Goal: Check status: Check status

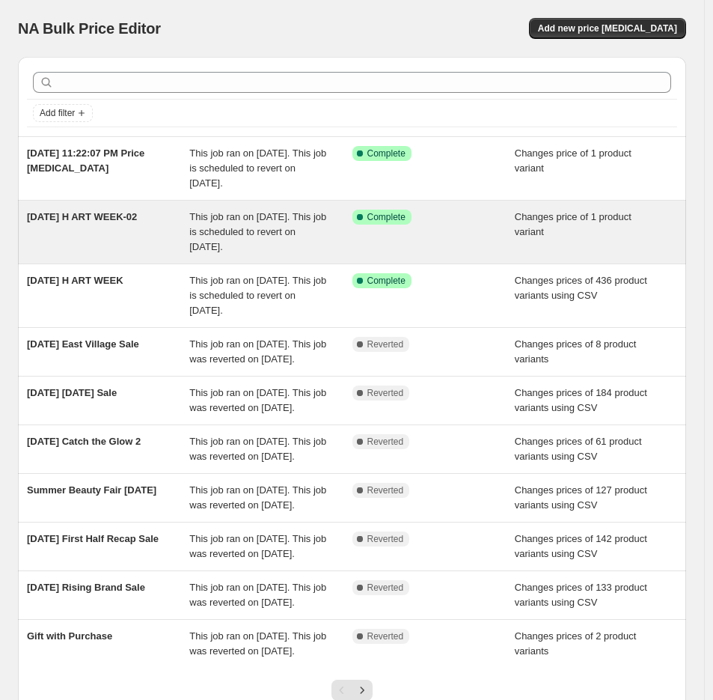
click at [165, 227] on div "[DATE] H ART WEEK-02" at bounding box center [108, 231] width 162 height 45
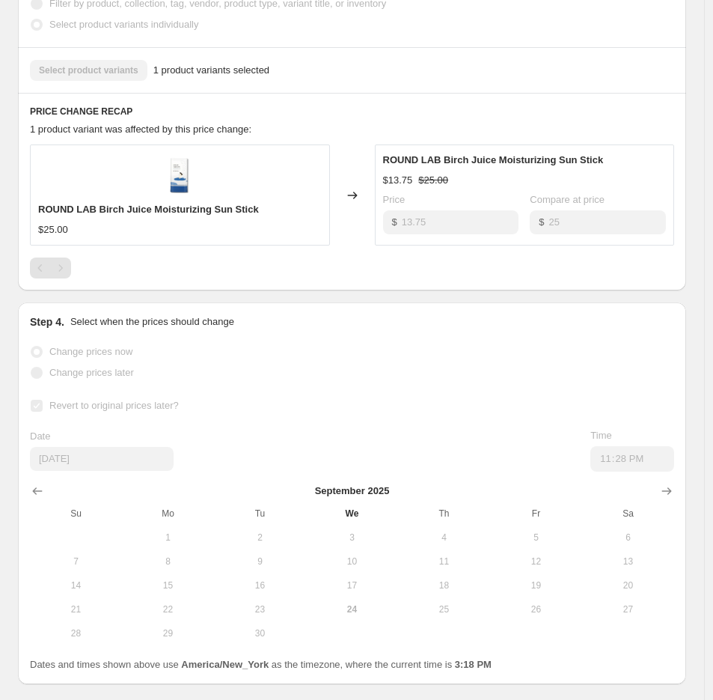
scroll to position [627, 0]
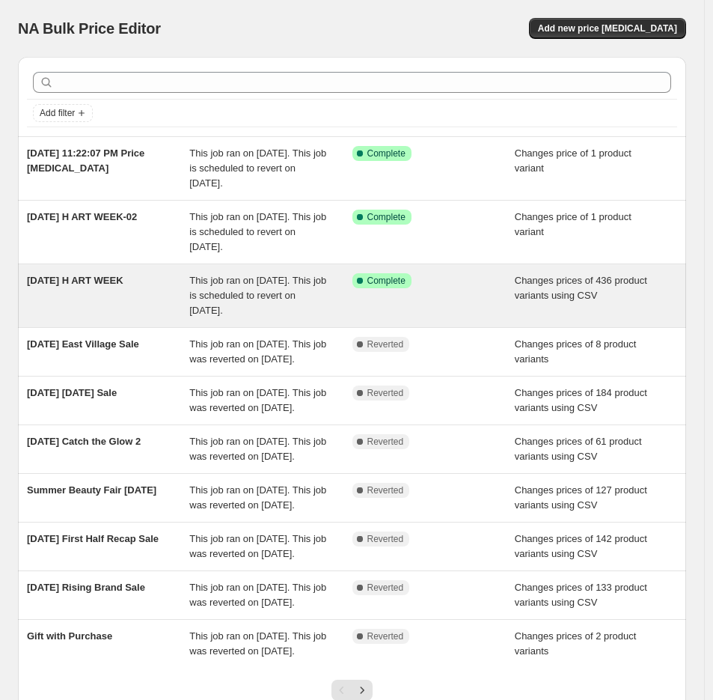
click at [117, 313] on div "[DATE] H ART WEEK" at bounding box center [108, 295] width 162 height 45
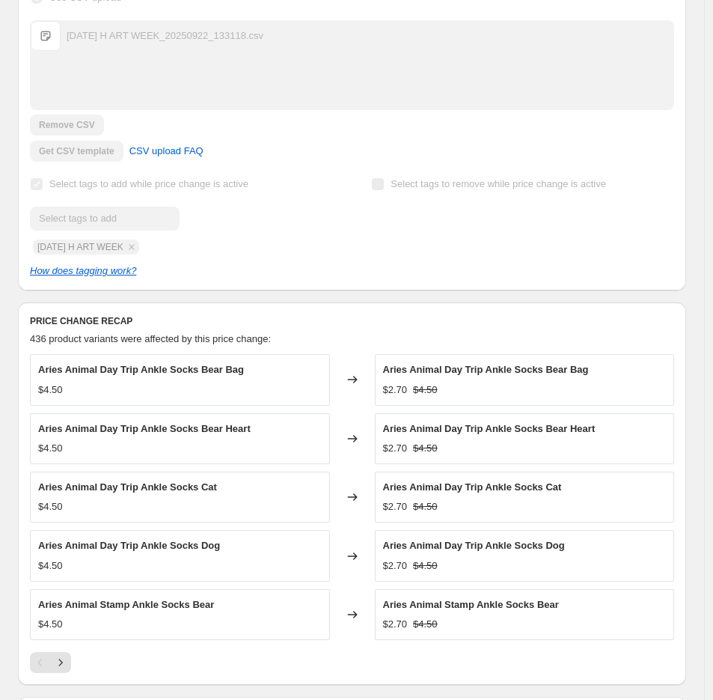
scroll to position [445, 0]
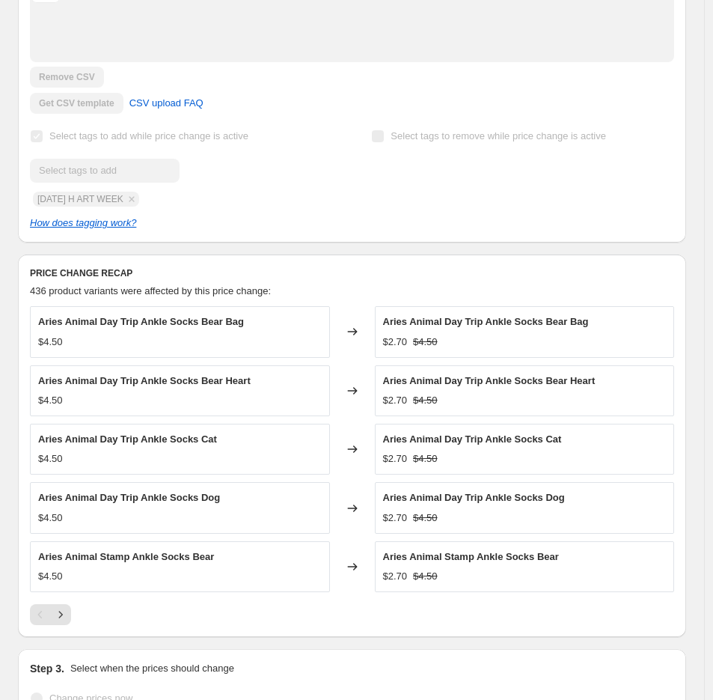
click at [655, 147] on div "Select tags to remove while price change is active" at bounding box center [522, 136] width 303 height 21
click at [565, 296] on div "PRICE CHANGE RECAP 436 product variants were affected by this price change: Ari…" at bounding box center [352, 445] width 668 height 382
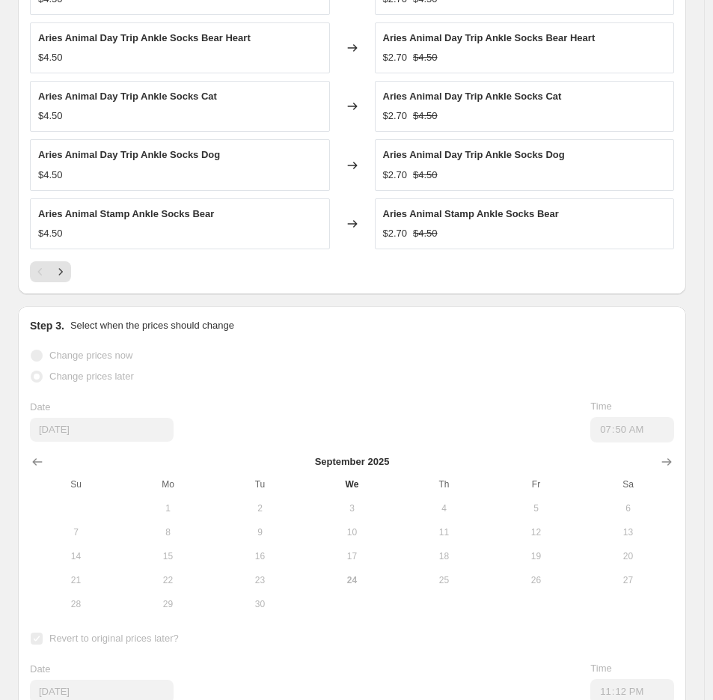
scroll to position [783, 0]
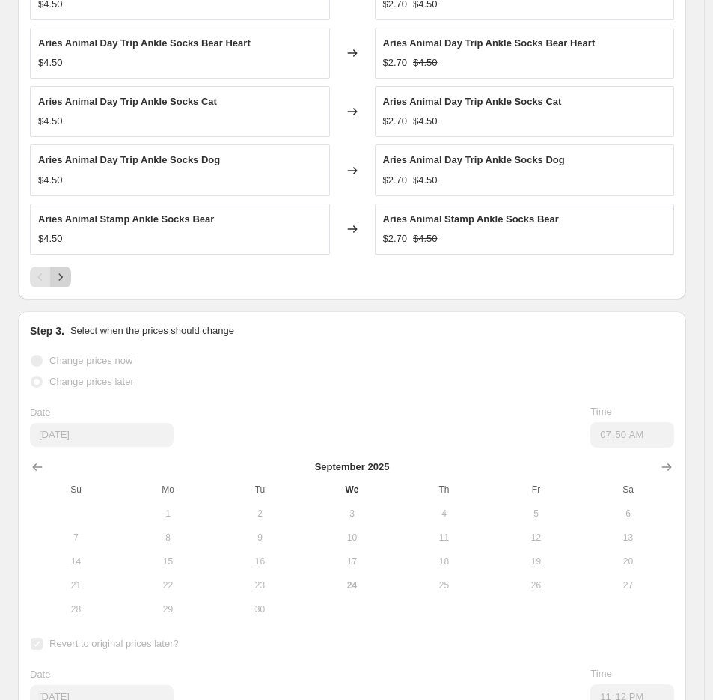
click at [58, 284] on icon "Next" at bounding box center [60, 276] width 15 height 15
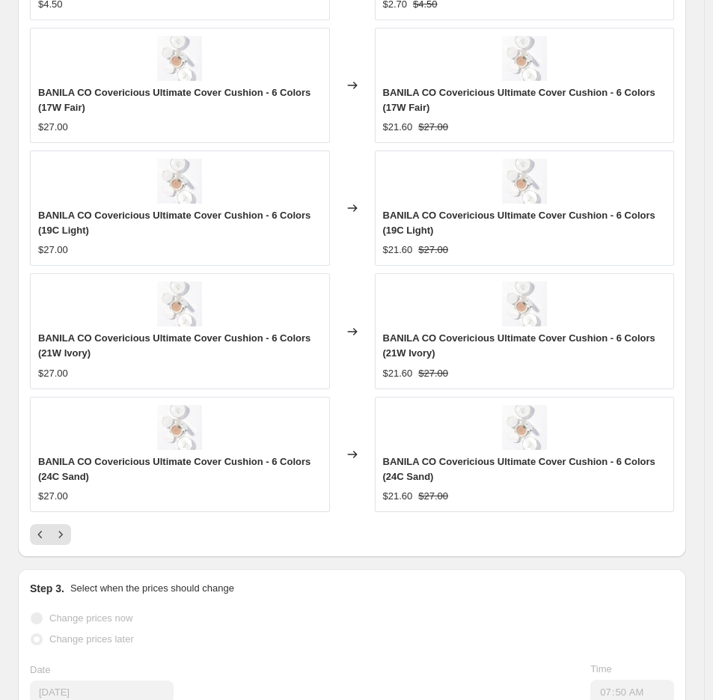
click at [58, 538] on div "Aries Animal Stamp Ankle Socks Cat $4.50 Changed to Aries Animal Stamp Ankle So…" at bounding box center [352, 257] width 644 height 576
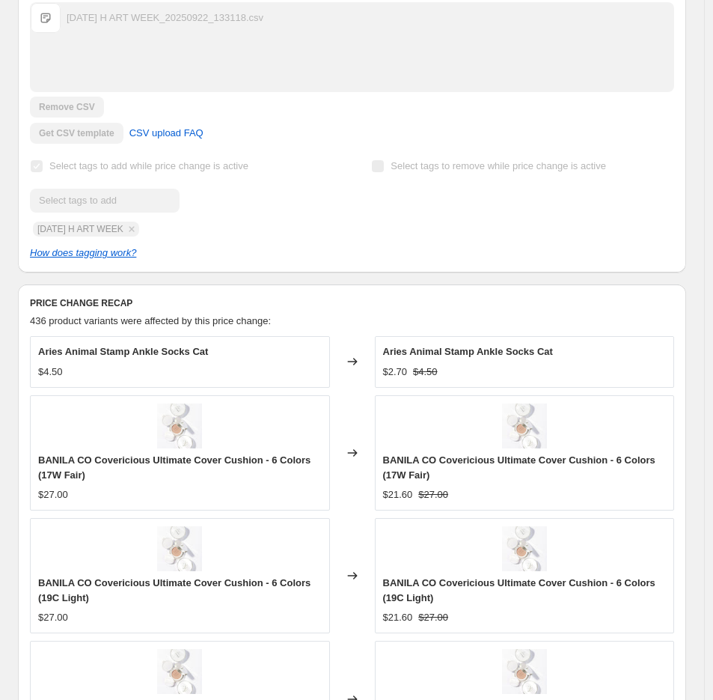
scroll to position [408, 0]
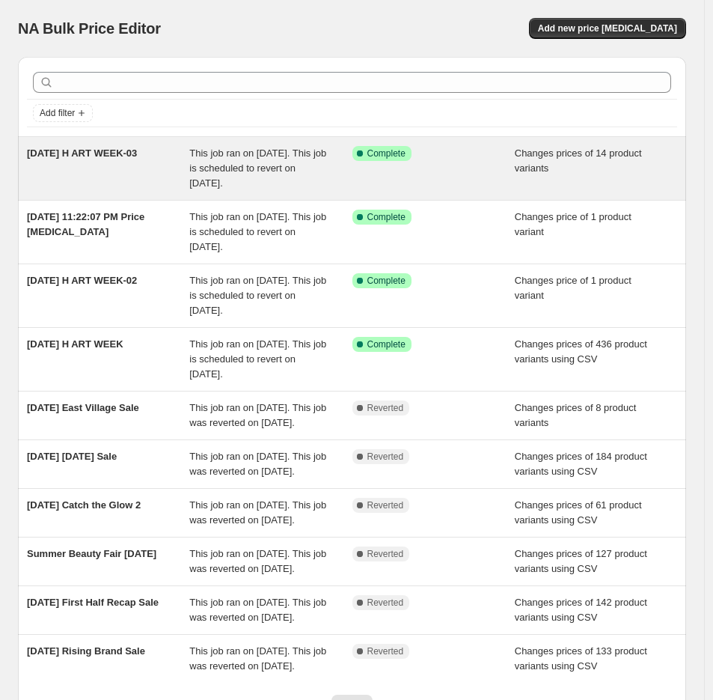
click at [150, 173] on div "[DATE] H ART WEEK-03" at bounding box center [108, 168] width 162 height 45
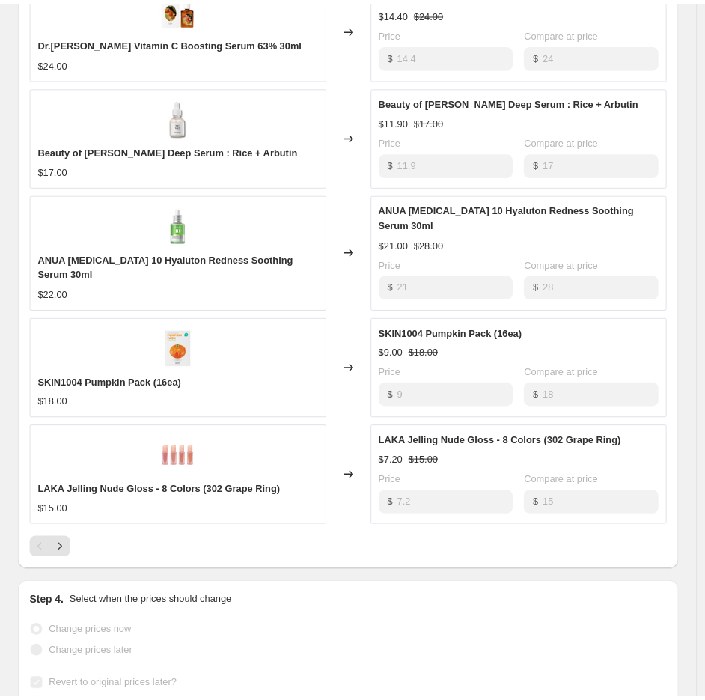
scroll to position [777, 0]
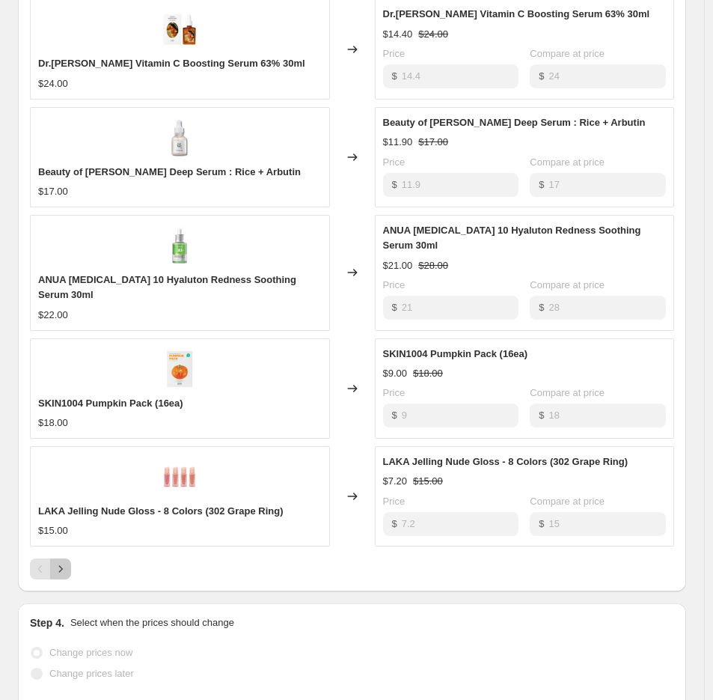
click at [58, 576] on icon "Next" at bounding box center [60, 568] width 15 height 15
